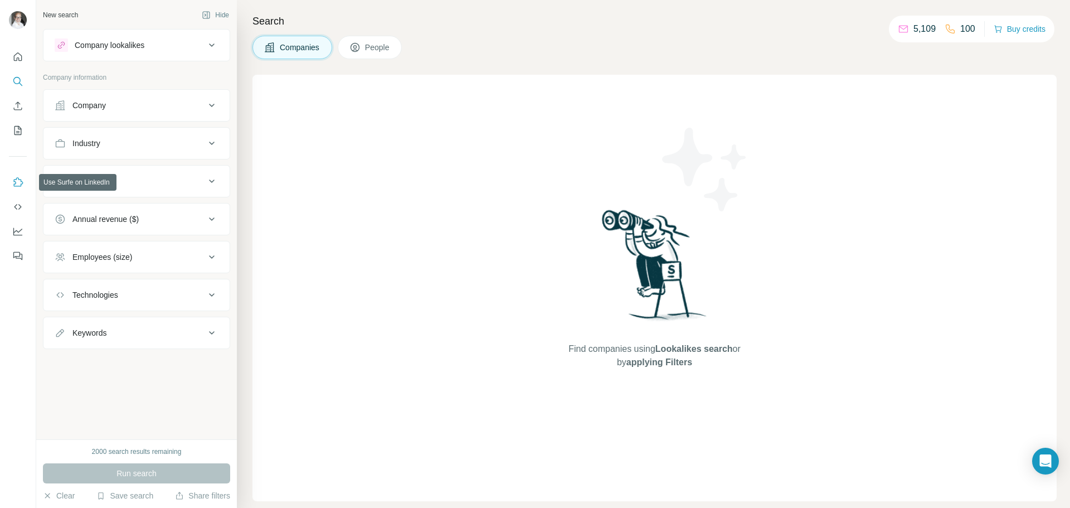
click at [15, 182] on icon "Use Surfe on LinkedIn" at bounding box center [18, 181] width 9 height 9
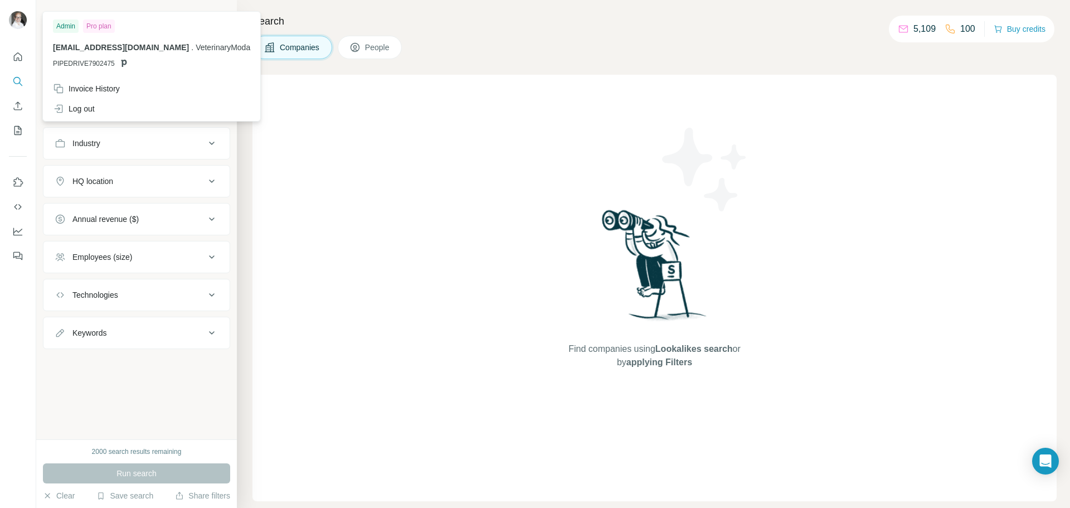
click at [18, 19] on img at bounding box center [18, 20] width 18 height 18
click at [18, 56] on icon "Quick start" at bounding box center [17, 56] width 11 height 11
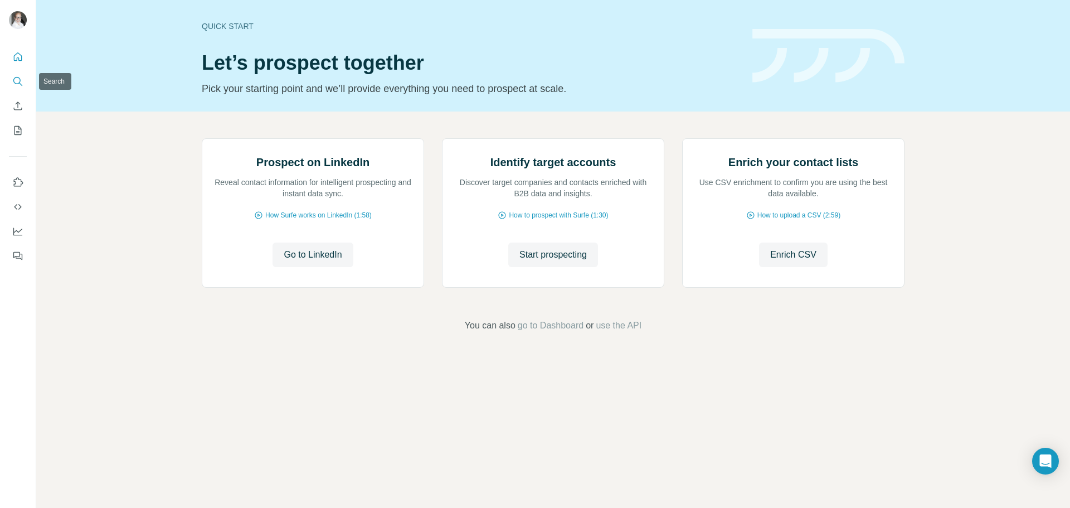
click at [20, 81] on icon "Search" at bounding box center [16, 80] width 7 height 7
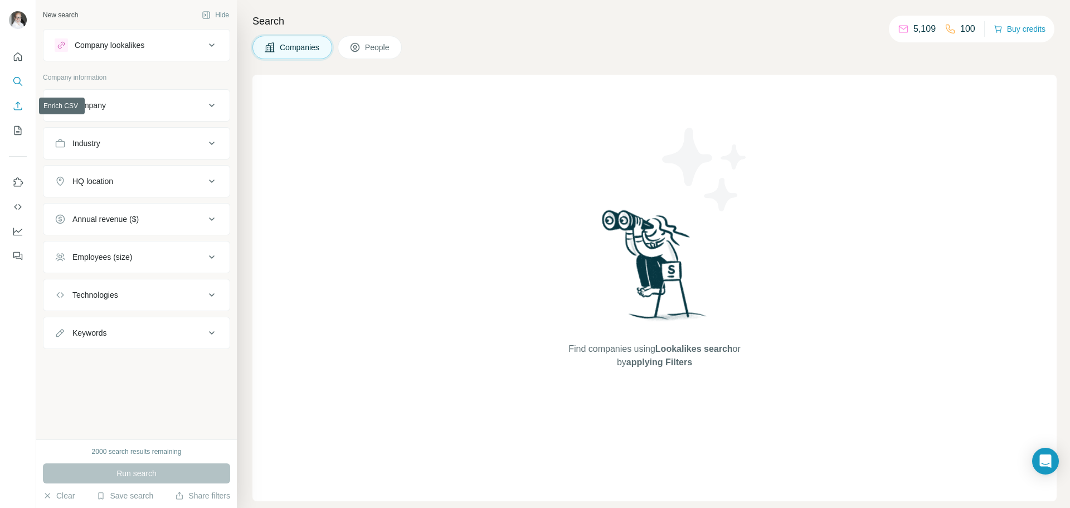
click at [16, 108] on icon "Enrich CSV" at bounding box center [17, 105] width 11 height 11
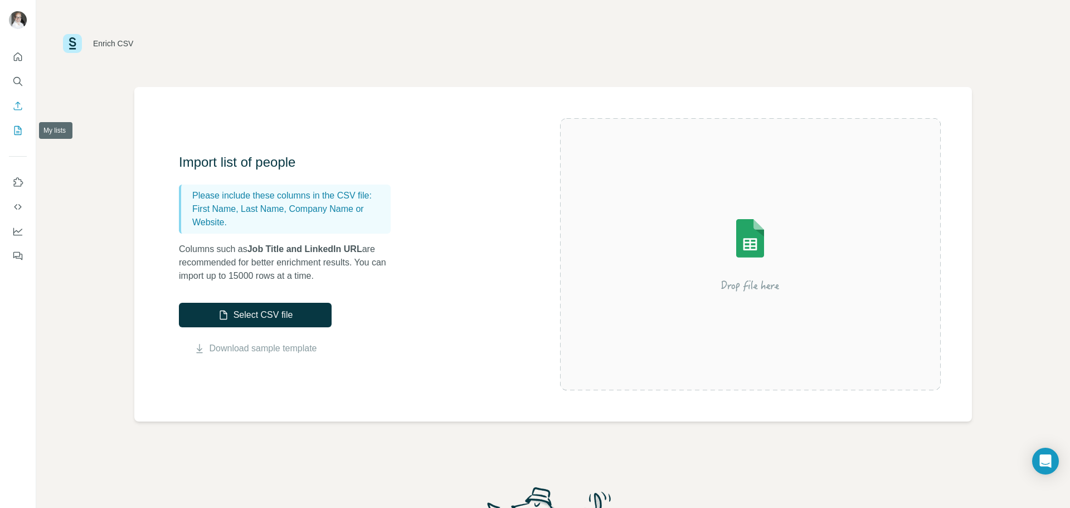
click at [17, 129] on icon "My lists" at bounding box center [17, 130] width 11 height 11
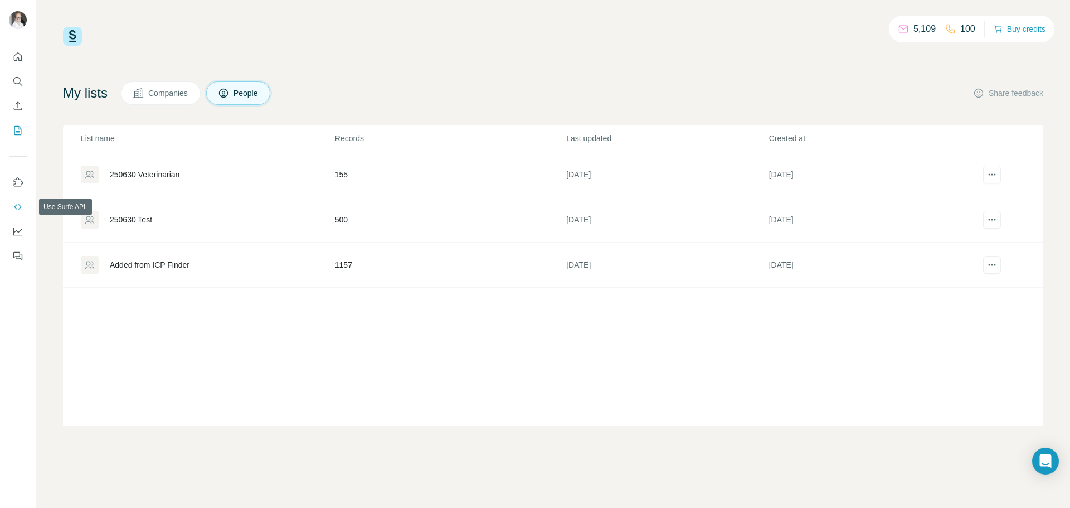
click at [18, 206] on icon "Use Surfe API" at bounding box center [17, 206] width 11 height 11
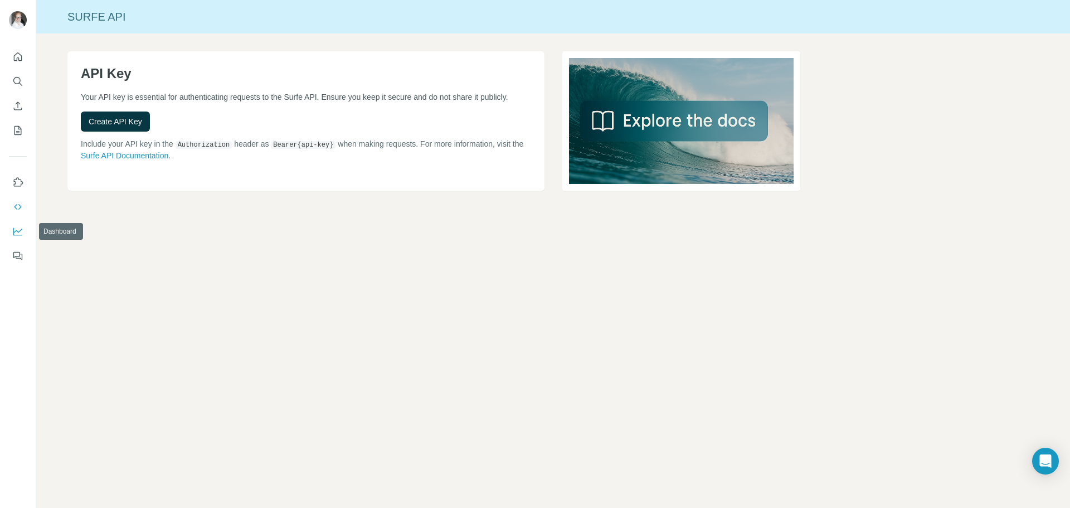
click at [18, 228] on icon "Dashboard" at bounding box center [17, 231] width 11 height 11
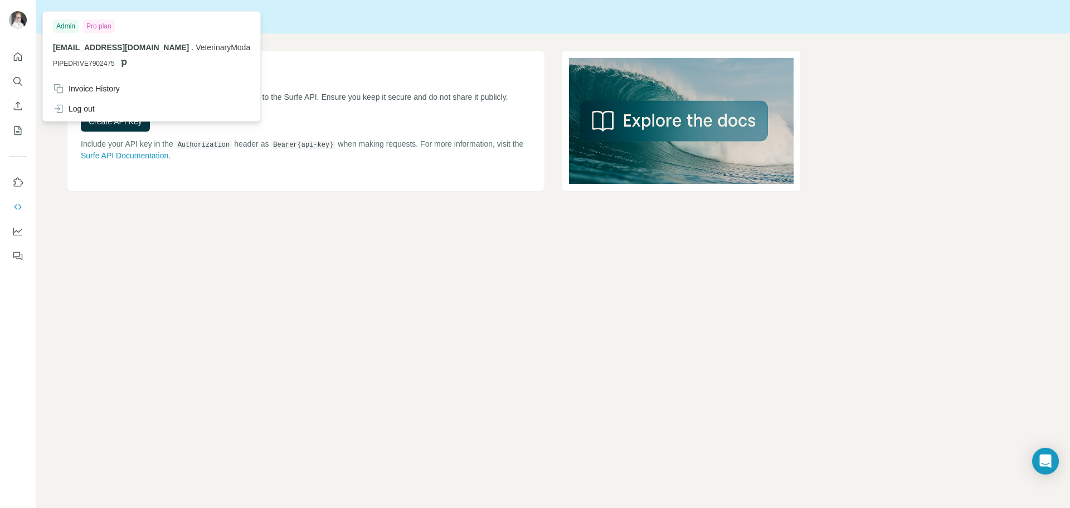
click at [16, 20] on img at bounding box center [18, 20] width 18 height 18
click at [16, 231] on icon "Dashboard" at bounding box center [17, 231] width 11 height 11
